Goal: Complete application form

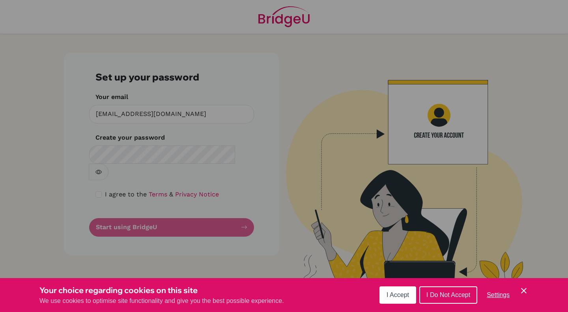
click at [166, 171] on div "Cookie Preferences" at bounding box center [284, 156] width 568 height 312
click at [466, 297] on span "I Do Not Accept" at bounding box center [448, 294] width 44 height 7
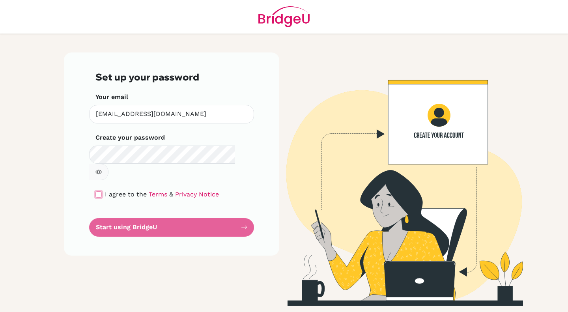
click at [98, 191] on input "checkbox" at bounding box center [98, 194] width 6 height 6
checkbox input "true"
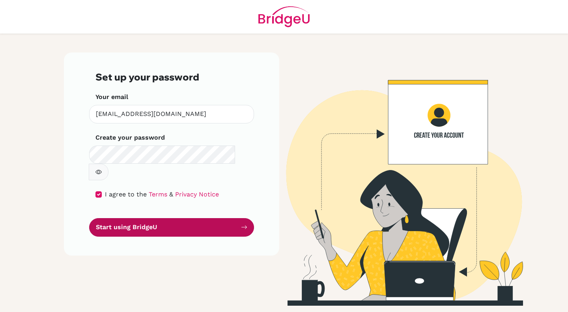
click at [108, 218] on button "Start using BridgeU" at bounding box center [171, 227] width 165 height 19
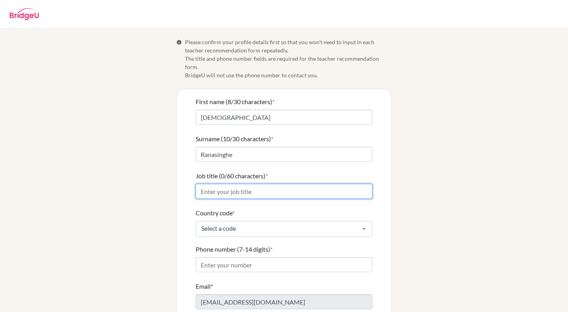
click at [256, 184] on input "Job title (0/60 characters) *" at bounding box center [284, 191] width 177 height 15
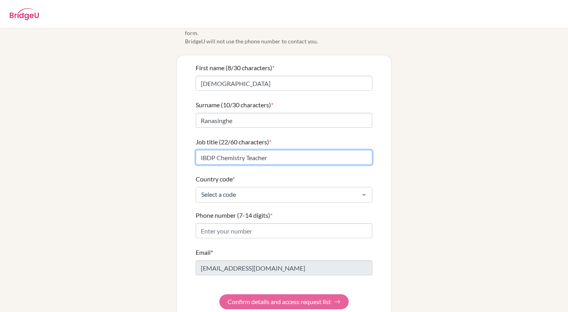
scroll to position [36, 0]
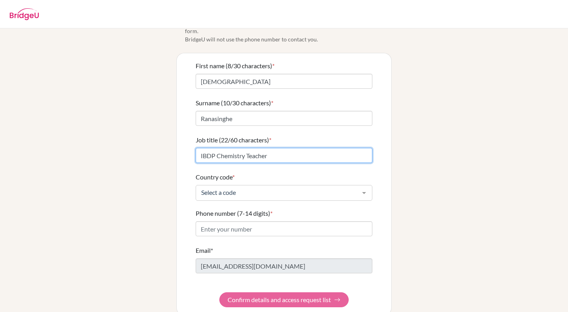
type input "IBDP Chemistry Teacher"
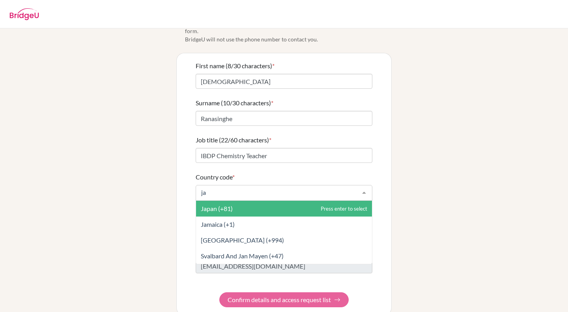
type input "jap"
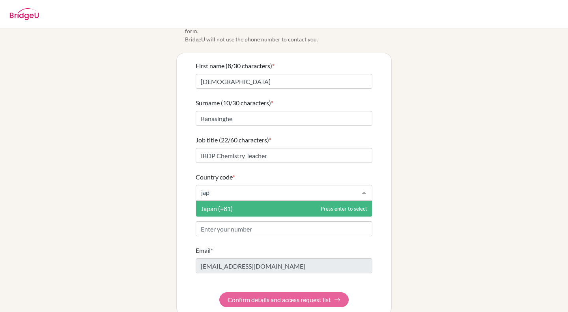
click at [249, 201] on span "Japan (+81)" at bounding box center [284, 209] width 176 height 16
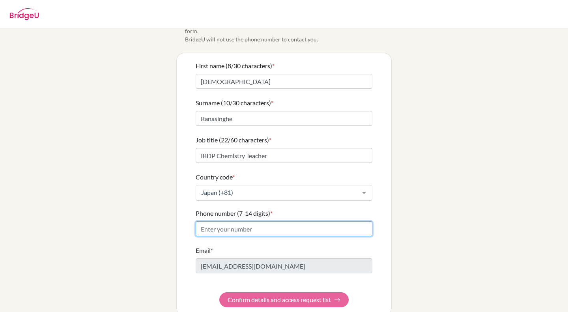
click at [210, 221] on input "Phone number (7-14 digits) *" at bounding box center [284, 228] width 177 height 15
paste input "[PHONE_NUMBER]"
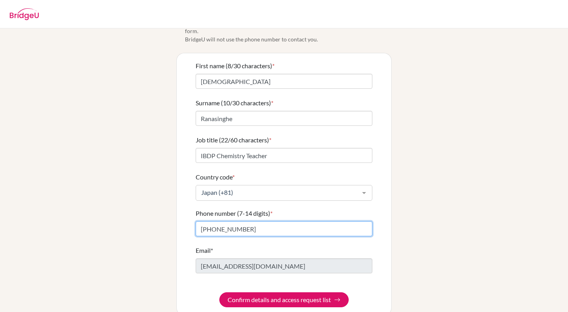
click at [215, 221] on input "[PHONE_NUMBER]" at bounding box center [284, 228] width 177 height 15
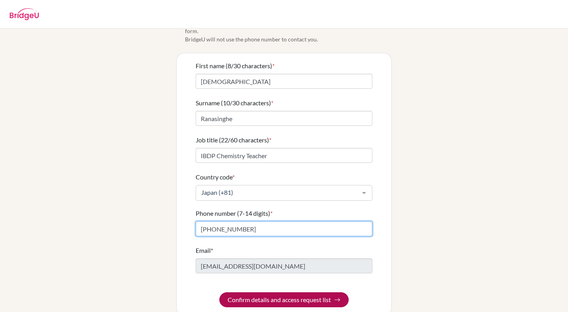
type input "[PHONE_NUMBER]"
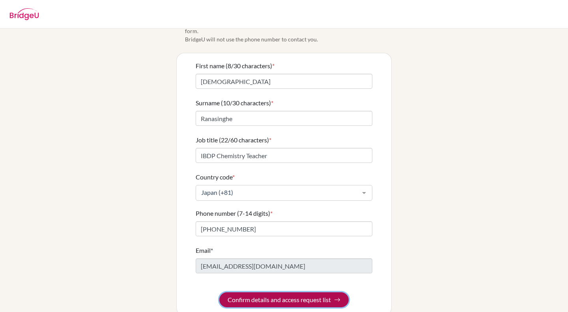
click at [255, 293] on button "Confirm details and access request list" at bounding box center [283, 299] width 129 height 15
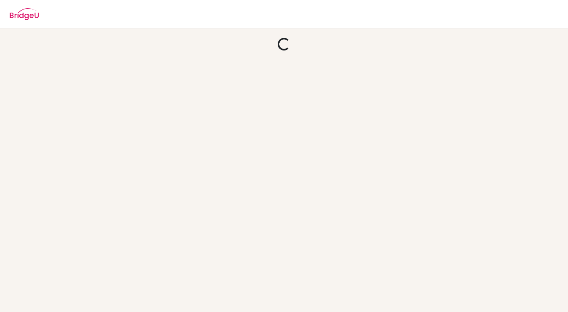
scroll to position [0, 0]
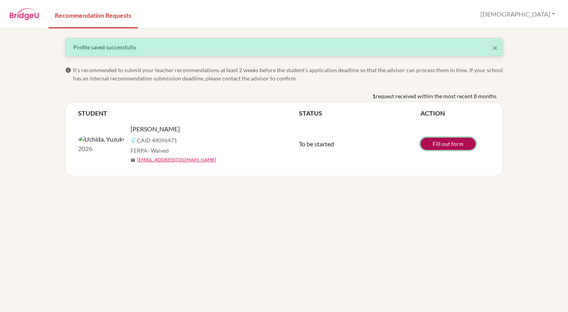
click at [461, 146] on link "Fill out form" at bounding box center [447, 144] width 55 height 12
click at [425, 141] on link "Fill out form" at bounding box center [447, 144] width 55 height 12
